Goal: Browse casually

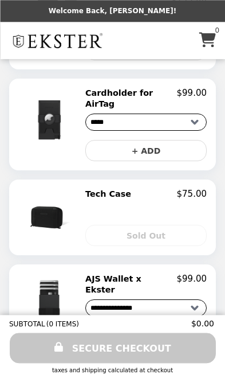
scroll to position [355, 0]
click at [49, 202] on img at bounding box center [51, 217] width 60 height 57
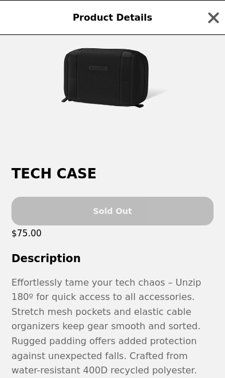
scroll to position [45, 0]
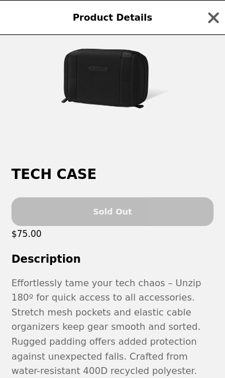
click at [213, 22] on icon "button" at bounding box center [213, 17] width 17 height 17
click at [213, 22] on div "Product Details Tech Case Sold Out $75.00 Description Effortlessly tame your te…" at bounding box center [112, 189] width 225 height 378
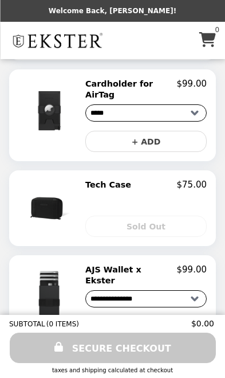
scroll to position [380, 0]
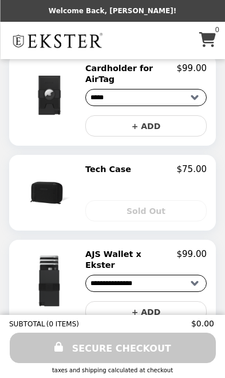
click at [59, 274] on img at bounding box center [50, 281] width 67 height 64
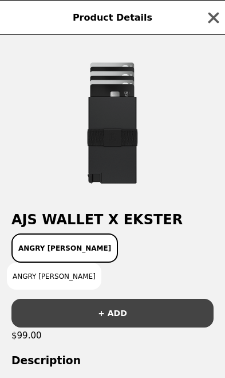
click at [101, 262] on button "Angry [PERSON_NAME]" at bounding box center [54, 275] width 95 height 27
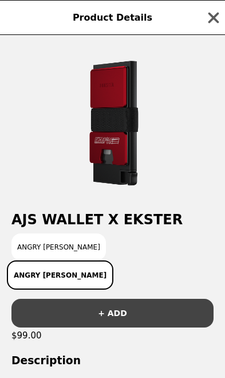
click at [201, 15] on div "Product Details" at bounding box center [112, 17] width 225 height 35
click at [220, 23] on icon "button" at bounding box center [213, 17] width 17 height 17
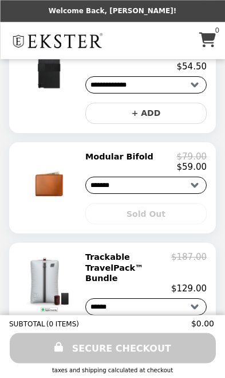
scroll to position [800, 0]
click at [42, 158] on img at bounding box center [50, 183] width 67 height 64
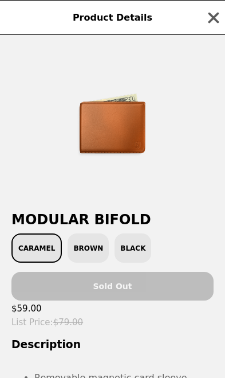
click at [137, 167] on img at bounding box center [113, 123] width 154 height 154
click at [131, 133] on img at bounding box center [113, 123] width 154 height 154
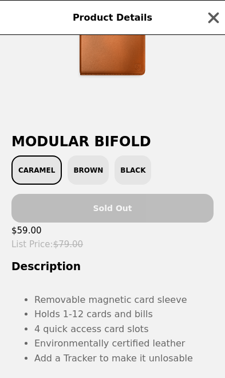
scroll to position [77, 0]
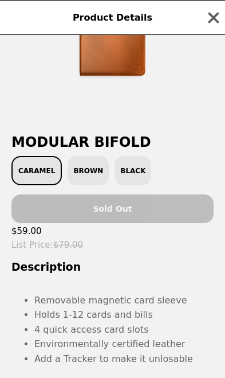
click at [220, 13] on icon "button" at bounding box center [213, 17] width 17 height 17
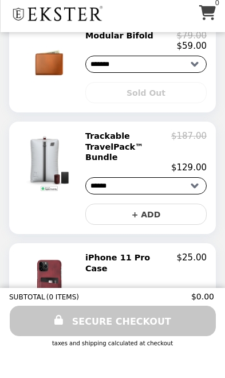
scroll to position [896, 0]
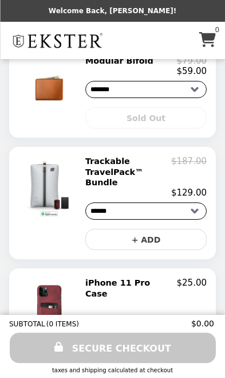
click at [149, 156] on h2 "Trackable TravelPack™ Bundle" at bounding box center [128, 172] width 86 height 32
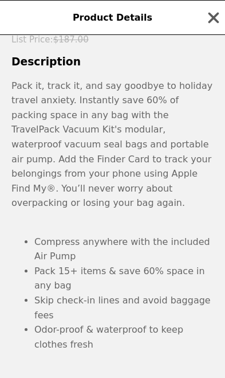
scroll to position [298, 0]
click at [208, 21] on icon "button" at bounding box center [213, 17] width 17 height 17
